Goal: Task Accomplishment & Management: Manage account settings

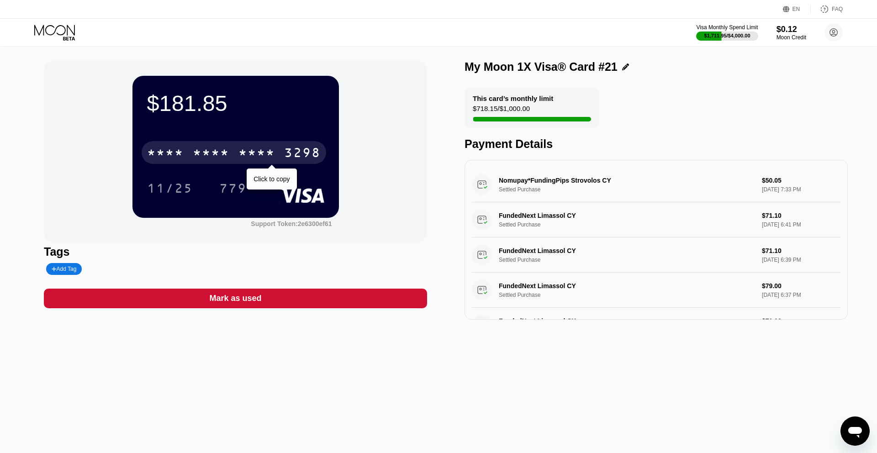
click at [281, 153] on div "* * * * * * * * * * * * 3298" at bounding box center [234, 152] width 185 height 23
click at [296, 151] on div "3298" at bounding box center [302, 154] width 37 height 15
